Goal: Obtain resource: Obtain resource

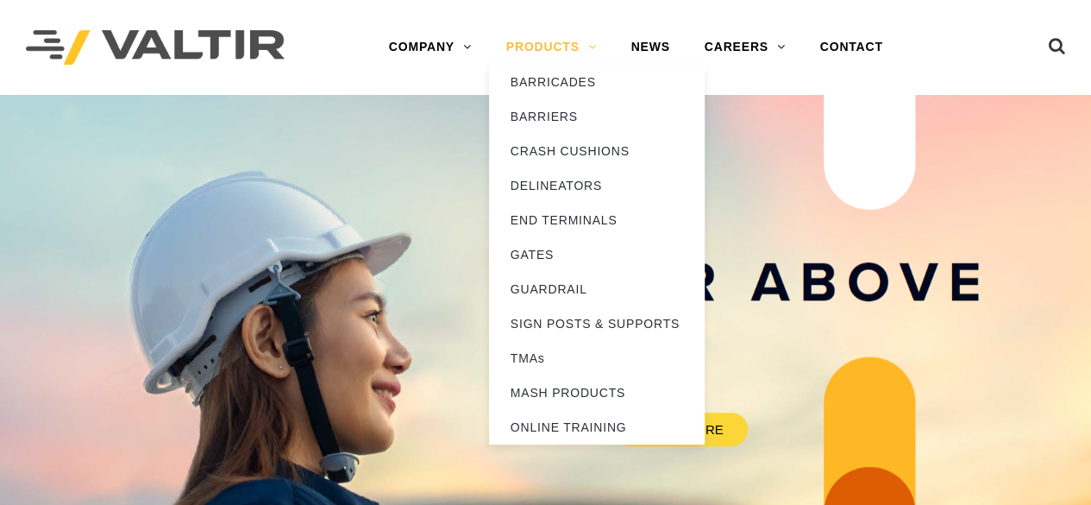
click at [596, 51] on link "PRODUCTS" at bounding box center [551, 47] width 125 height 34
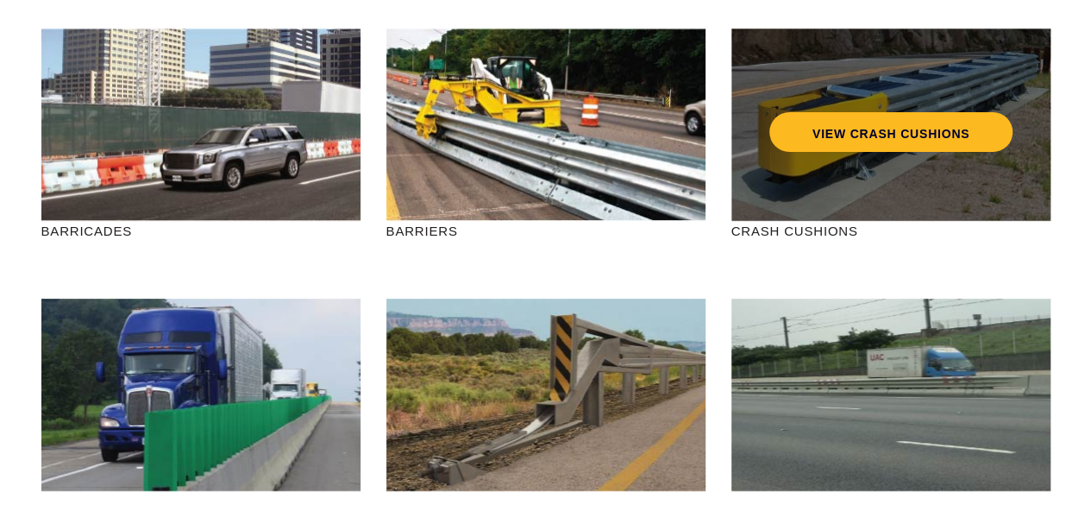
scroll to position [181, 0]
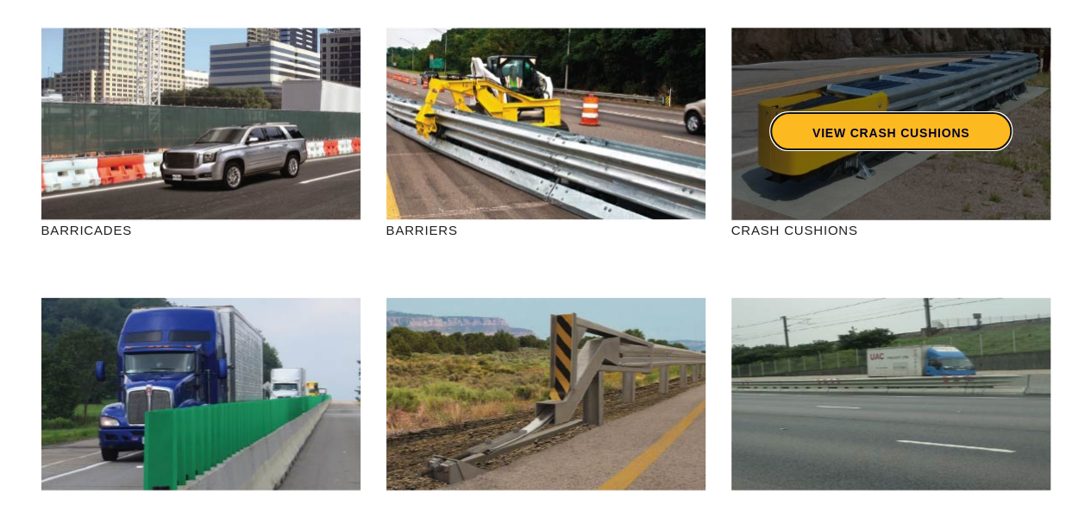
click at [856, 137] on link "VIEW CRASH CUSHIONS" at bounding box center [889, 131] width 243 height 40
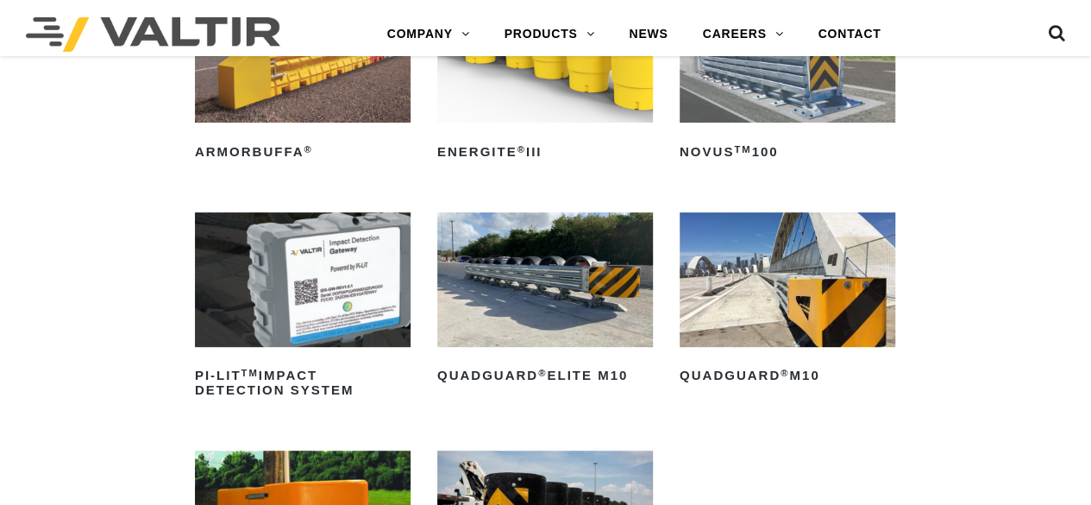
scroll to position [300, 0]
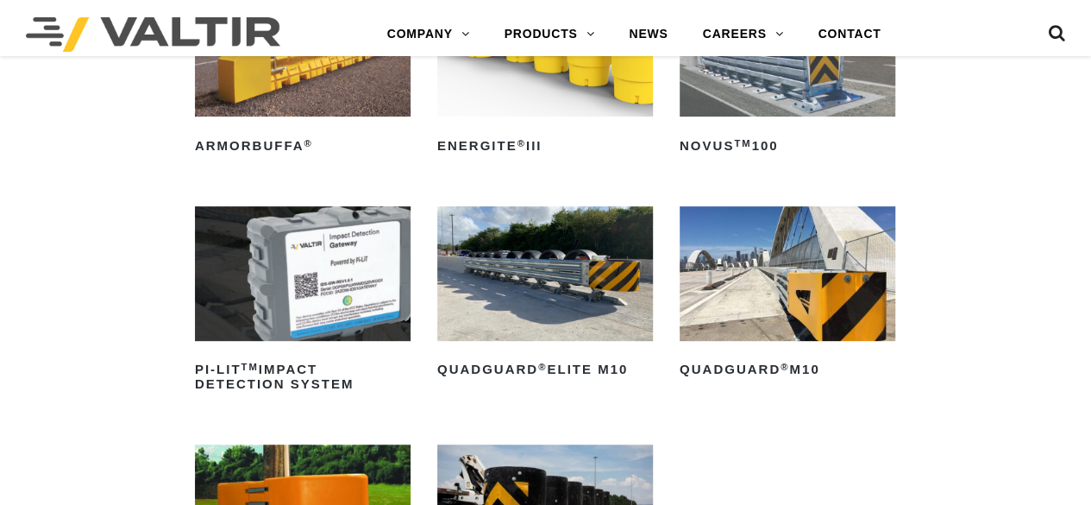
click at [774, 277] on img at bounding box center [788, 273] width 216 height 135
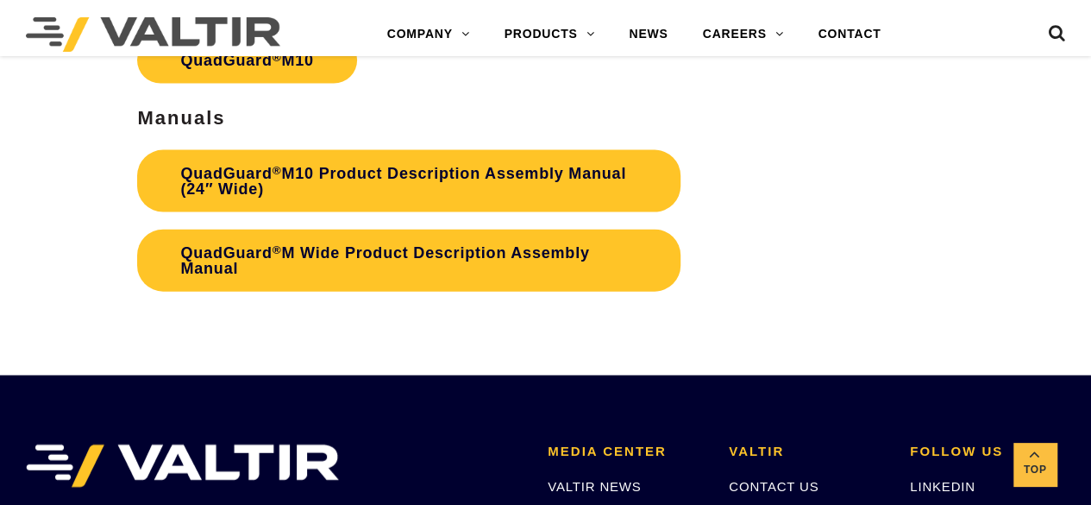
scroll to position [5090, 0]
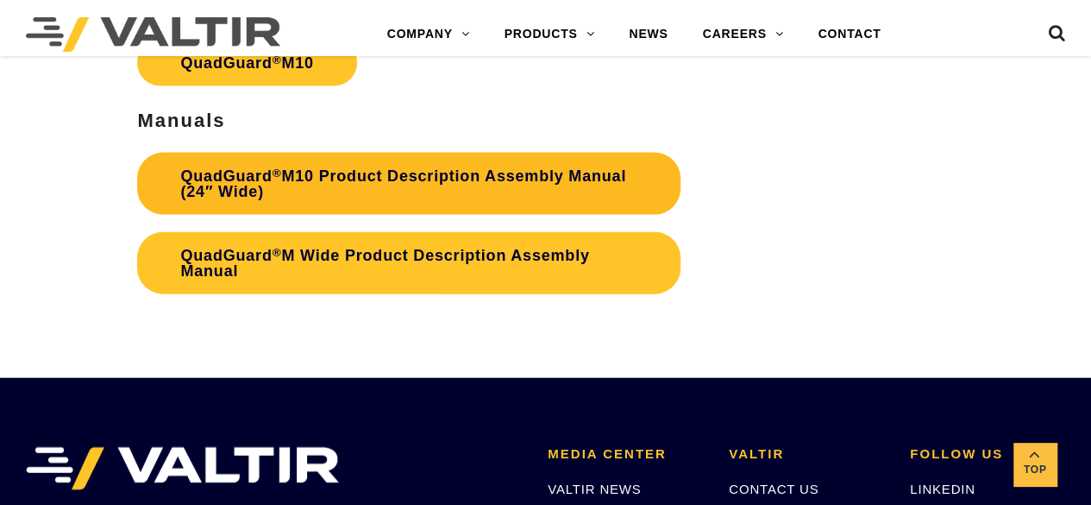
click at [344, 172] on link "QuadGuard ® M10 Product Description Assembly Manual (24″ Wide)" at bounding box center [408, 184] width 543 height 62
